Goal: Task Accomplishment & Management: Complete application form

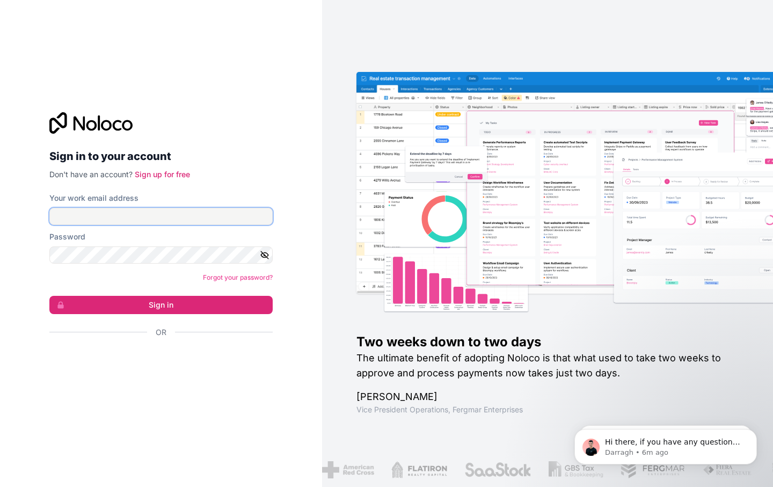
type input "[EMAIL_ADDRESS][DOMAIN_NAME]"
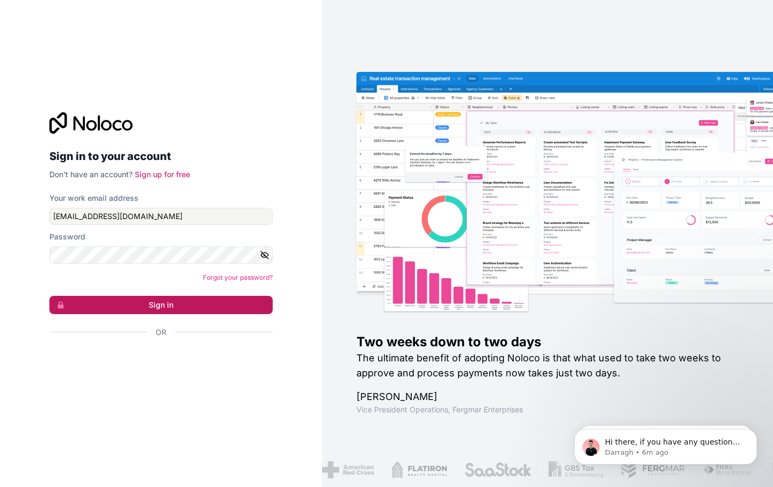
click at [136, 308] on button "Sign in" at bounding box center [160, 305] width 223 height 18
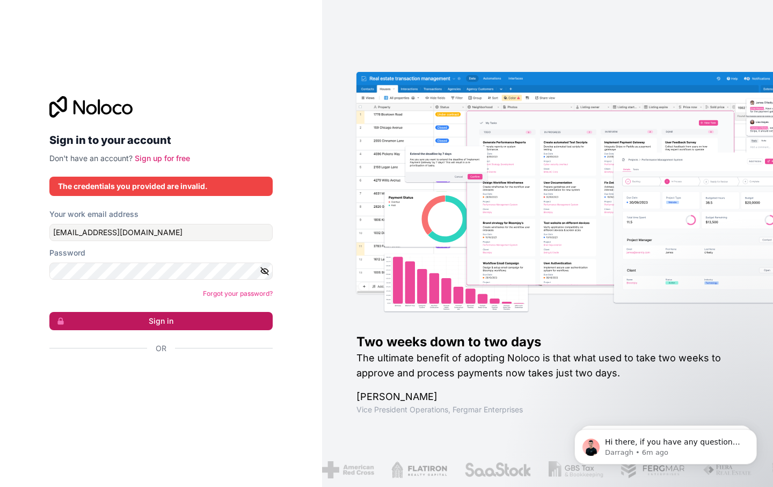
click at [162, 318] on button "Sign in" at bounding box center [160, 321] width 223 height 18
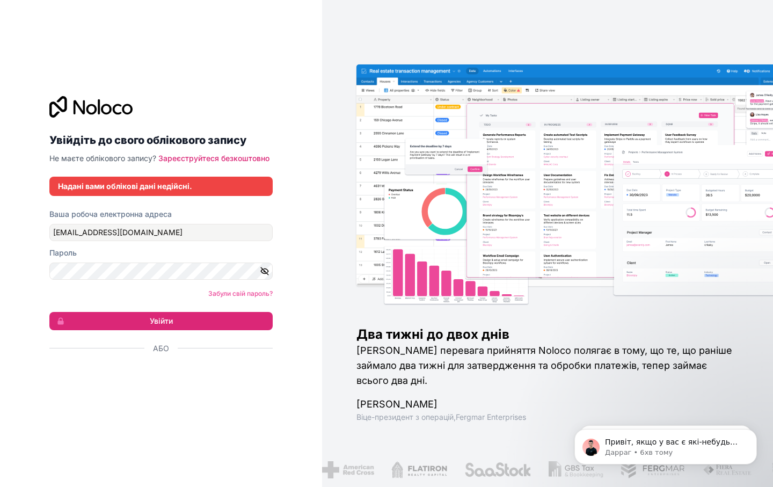
click at [265, 275] on icon "button" at bounding box center [265, 271] width 10 height 10
click at [175, 322] on button "Увійти" at bounding box center [160, 321] width 223 height 18
click at [209, 156] on link "Зареєструйтеся безкоштовно" at bounding box center [213, 158] width 111 height 9
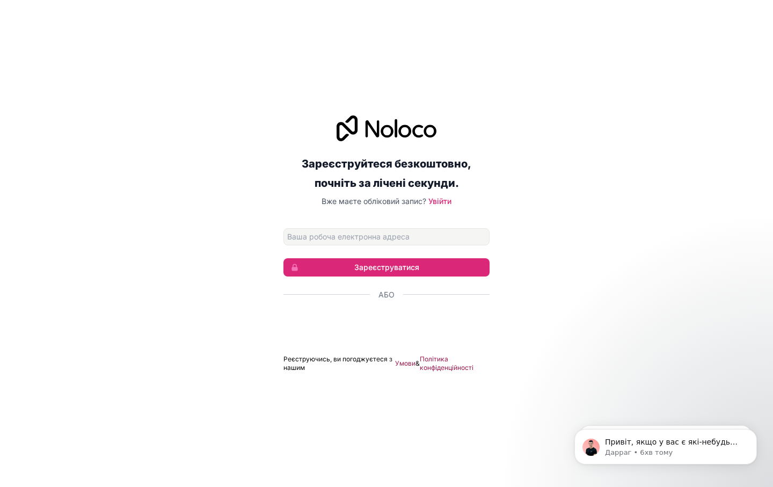
click at [305, 235] on input "Адреса електронної пошти" at bounding box center [386, 236] width 206 height 17
type input "i"
type input "[EMAIL_ADDRESS][DOMAIN_NAME]"
click at [405, 268] on button "Зареєструватися" at bounding box center [386, 267] width 206 height 18
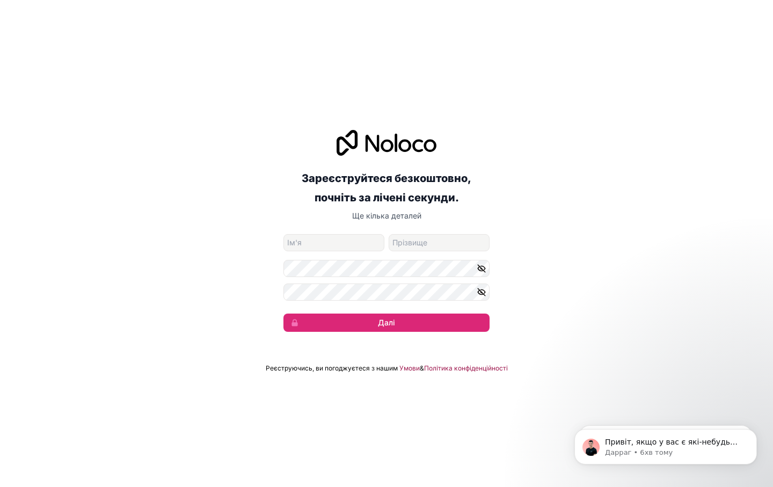
click at [309, 241] on input "ім'я" at bounding box center [333, 242] width 101 height 17
type input "[PERSON_NAME]"
type input "Vakar"
click at [478, 270] on icon "button" at bounding box center [482, 269] width 10 height 10
click at [489, 290] on button "button" at bounding box center [483, 291] width 13 height 17
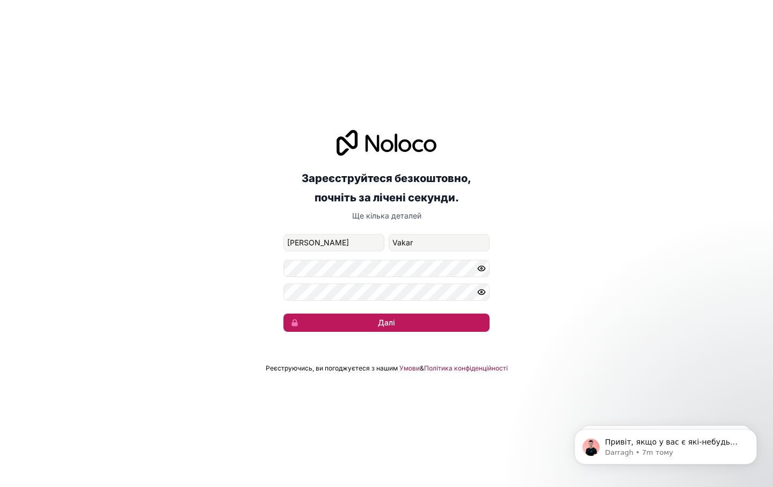
click at [400, 317] on button "Далі" at bounding box center [386, 323] width 206 height 18
